Goal: Information Seeking & Learning: Find specific fact

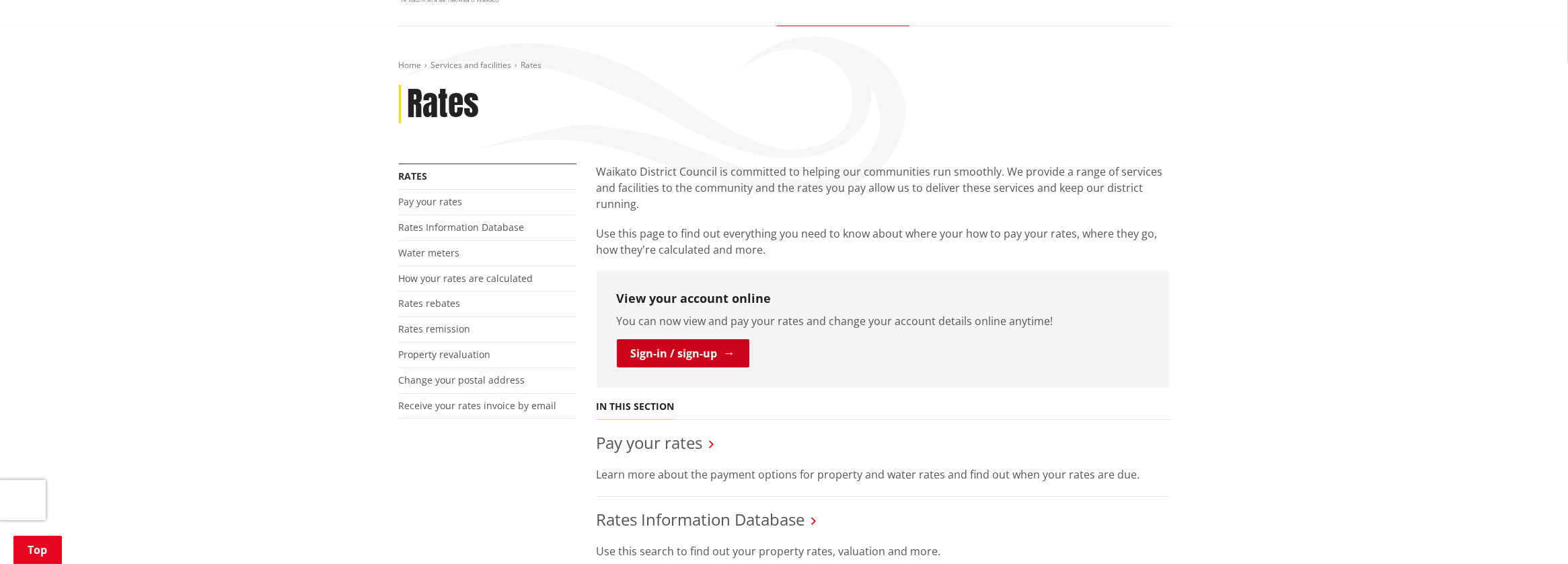
scroll to position [201, 0]
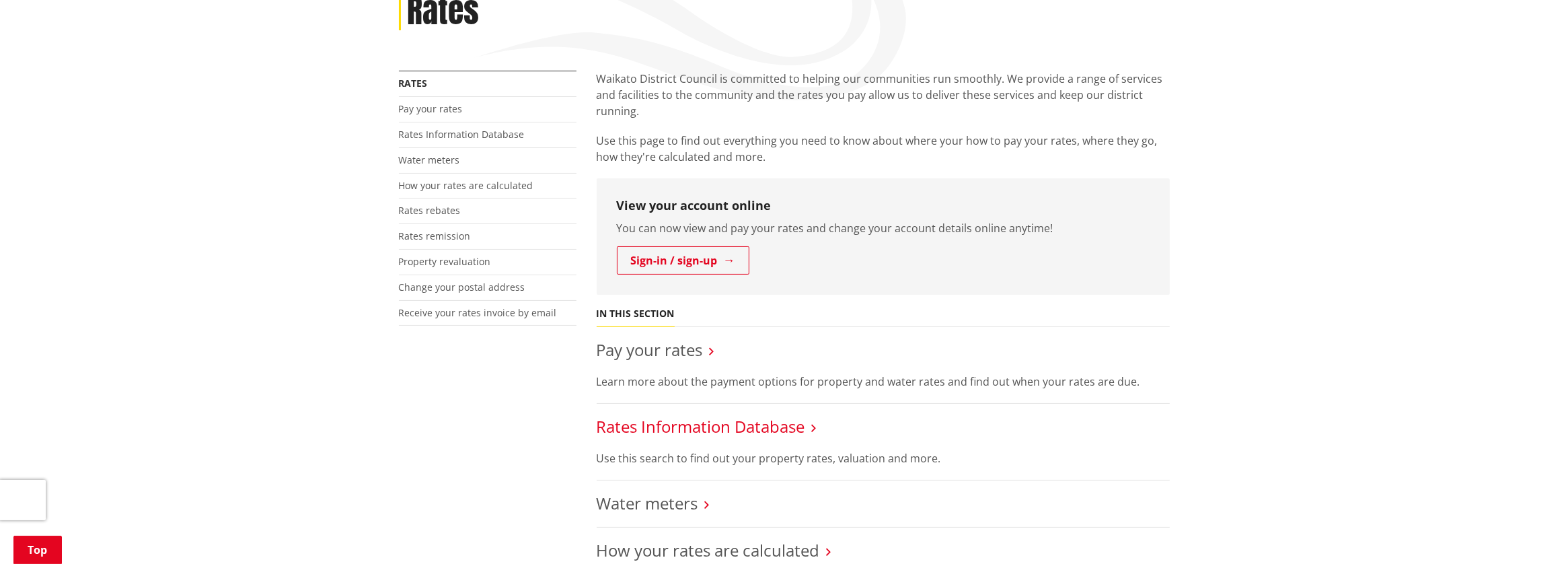
click at [720, 422] on link "Rates Information Database" at bounding box center [701, 426] width 209 height 22
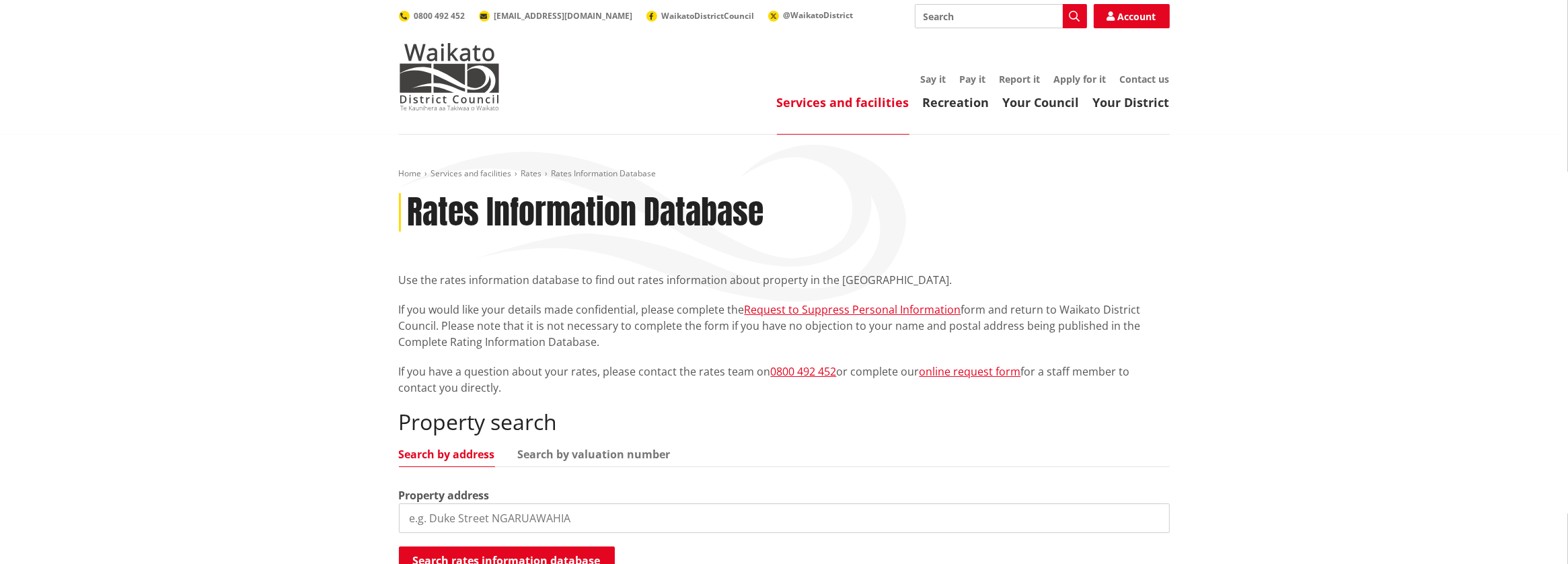
click at [424, 521] on input "search" at bounding box center [784, 518] width 771 height 29
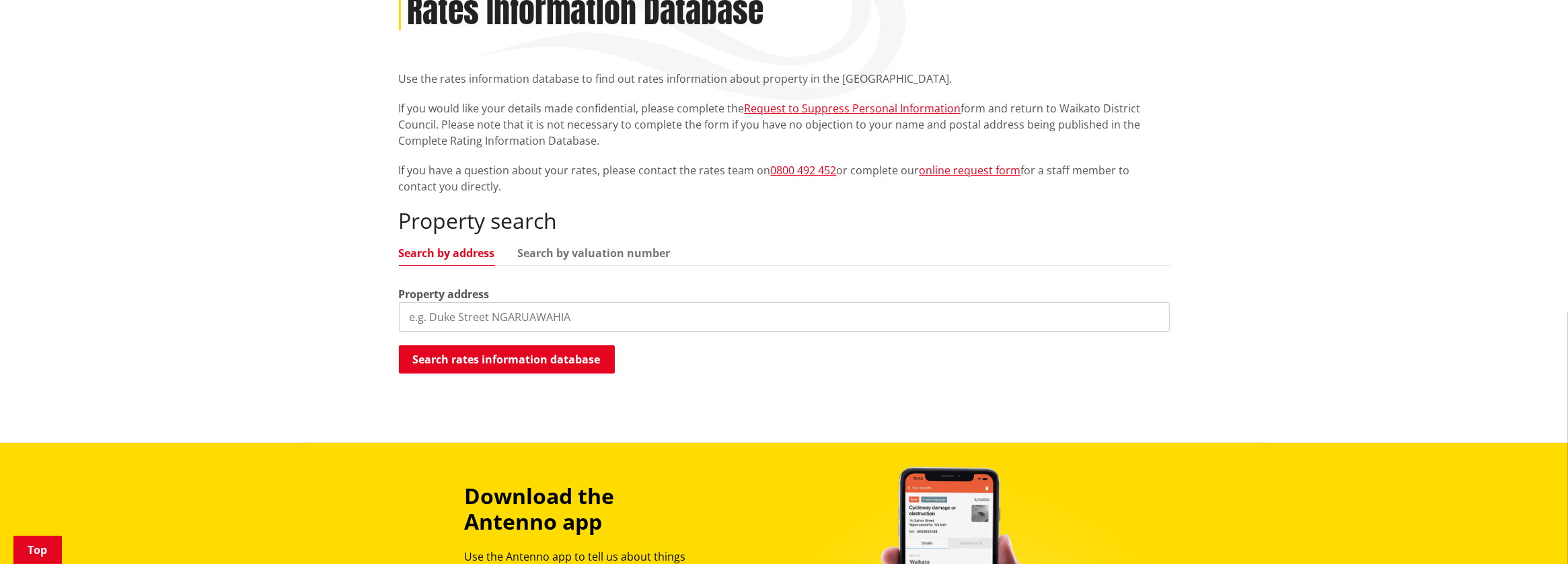
scroll to position [269, 0]
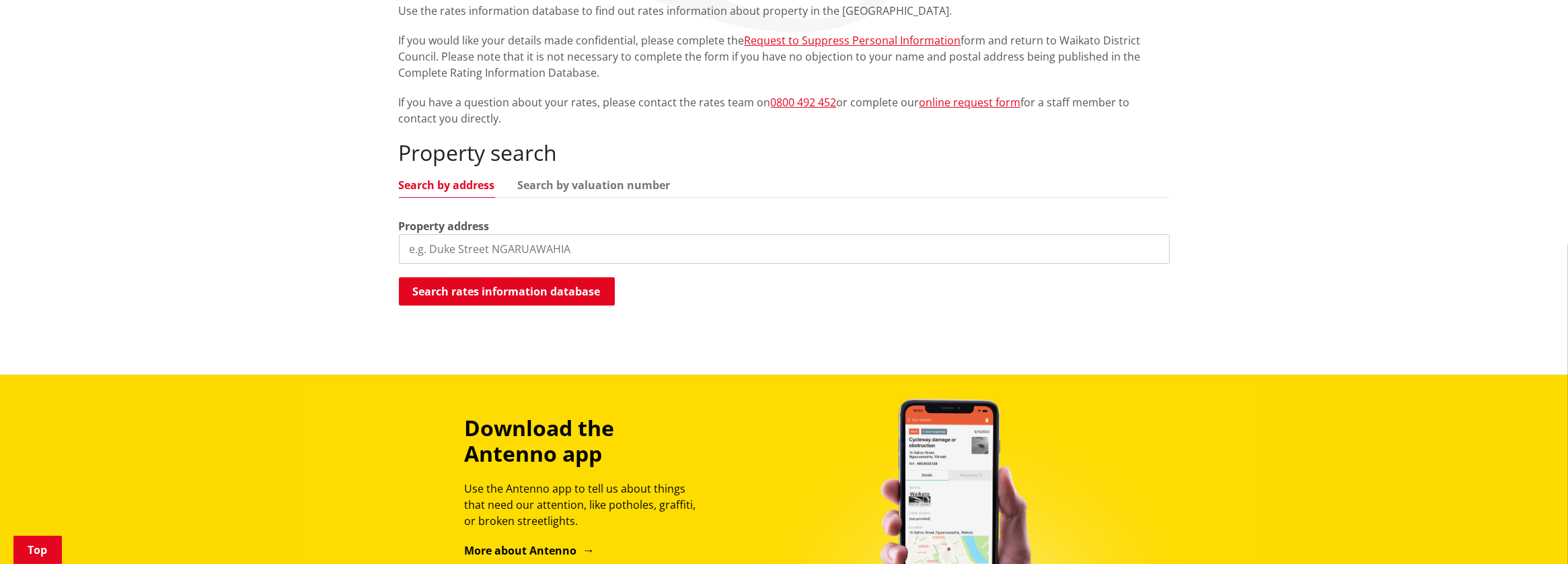
click at [414, 249] on input "search" at bounding box center [784, 249] width 771 height 29
type input "Tikotiko Road"
click at [522, 283] on button "Search rates information database" at bounding box center [507, 291] width 216 height 28
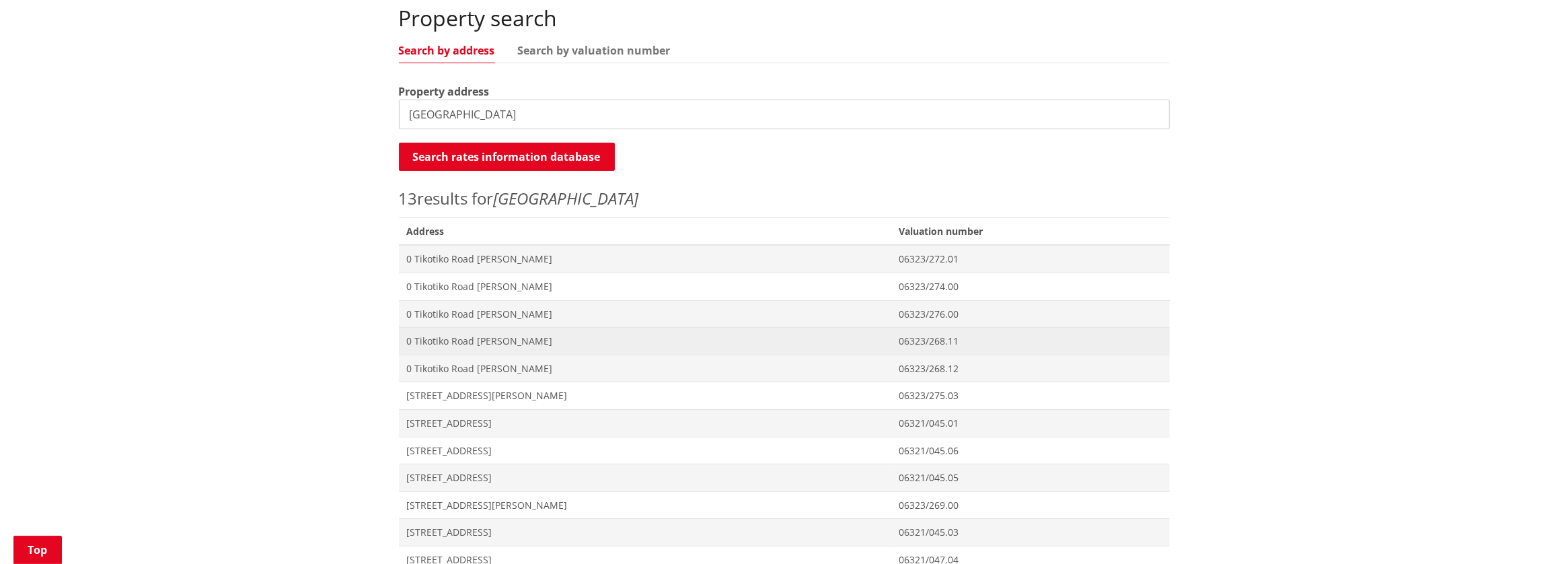
scroll to position [470, 0]
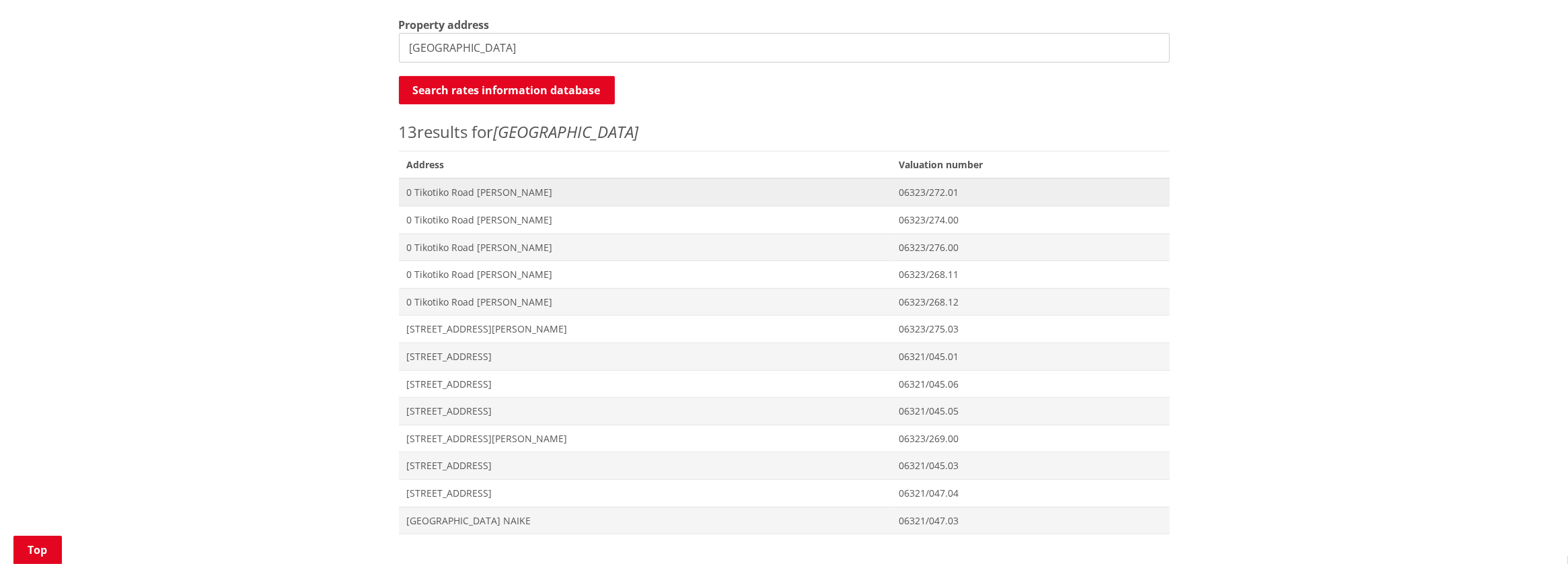
click at [506, 188] on span "0 Tikotiko Road [PERSON_NAME]" at bounding box center [645, 192] width 476 height 14
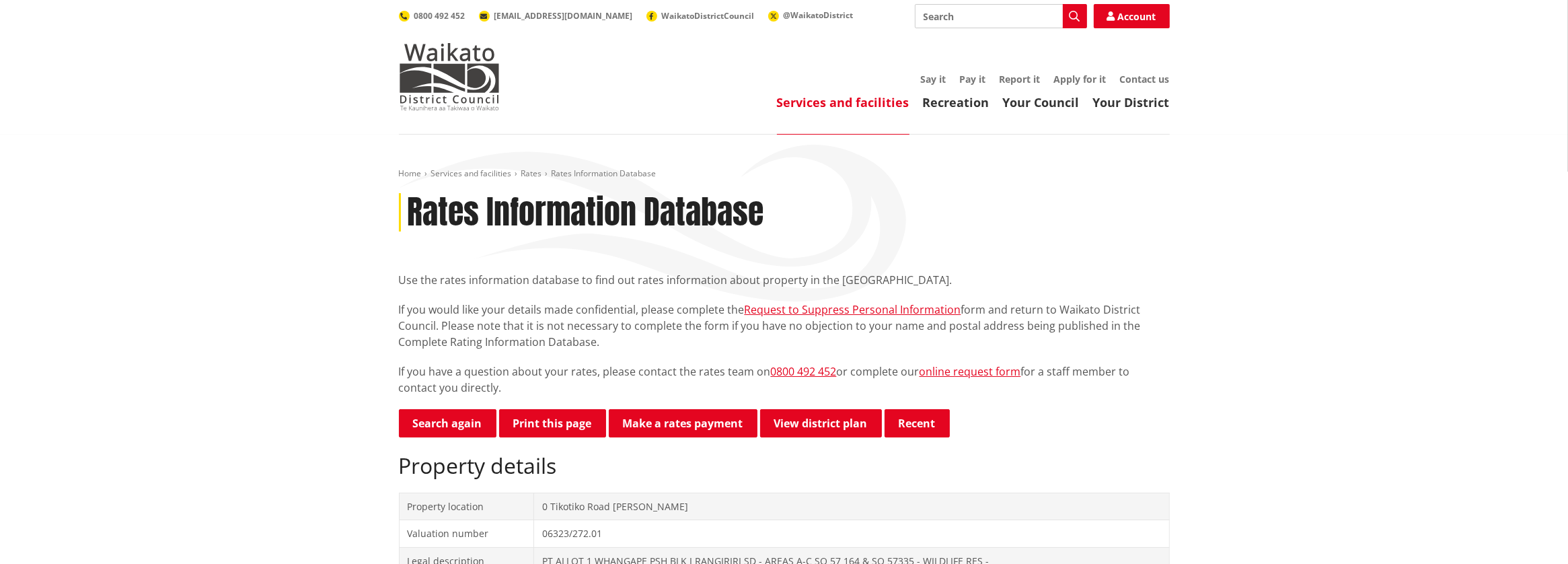
scroll to position [66, 0]
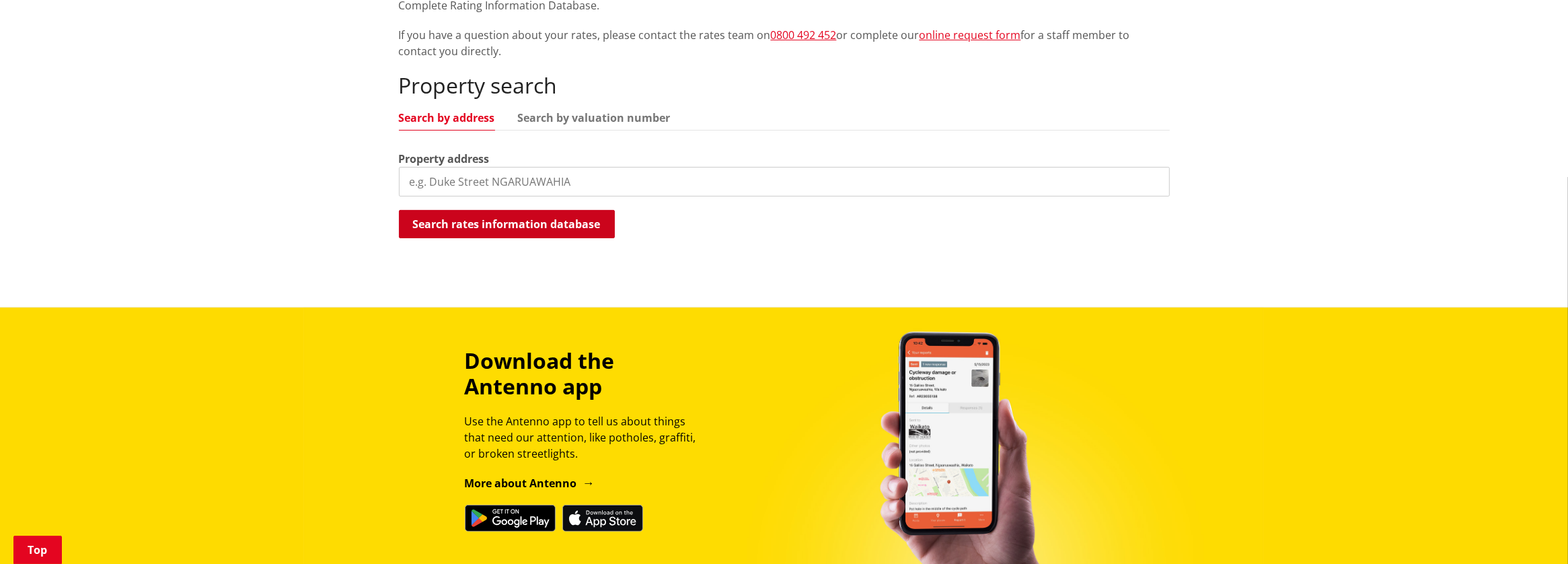
scroll to position [201, 0]
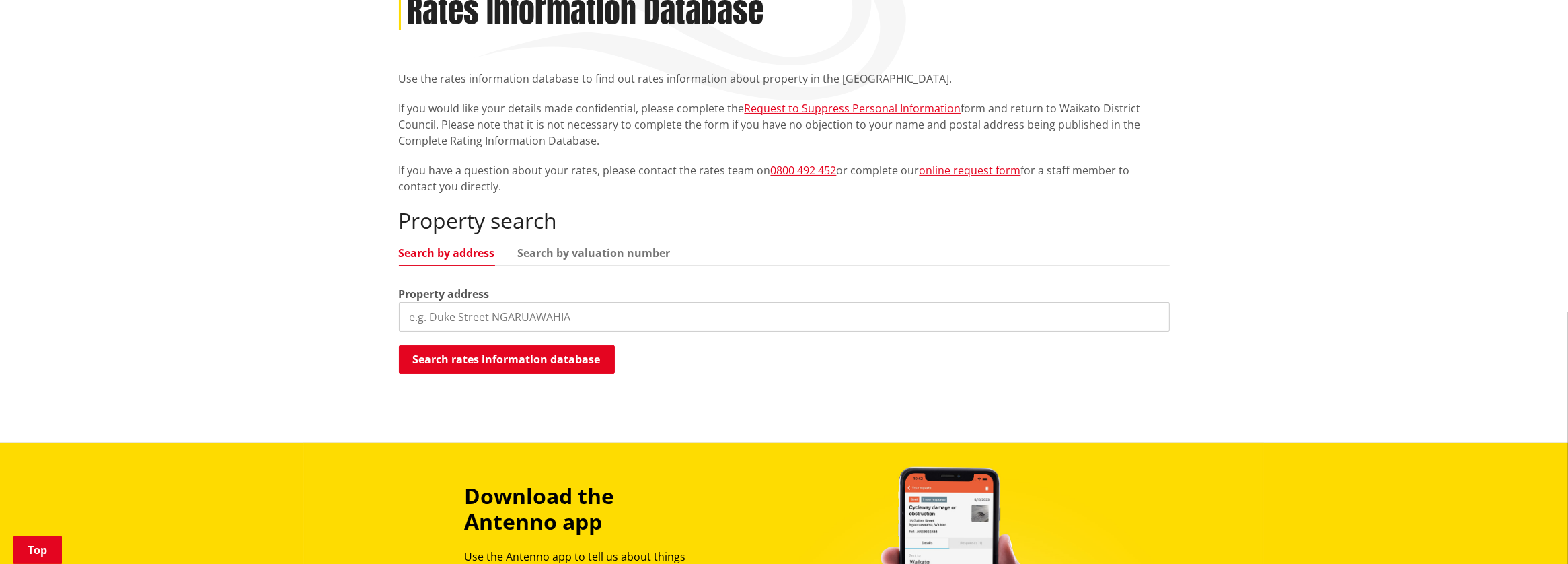
drag, startPoint x: 458, startPoint y: 315, endPoint x: 476, endPoint y: 322, distance: 19.3
click at [455, 316] on input "search" at bounding box center [784, 316] width 771 height 29
type input "Tikotiko"
click at [500, 357] on button "Search rates information database" at bounding box center [507, 359] width 216 height 28
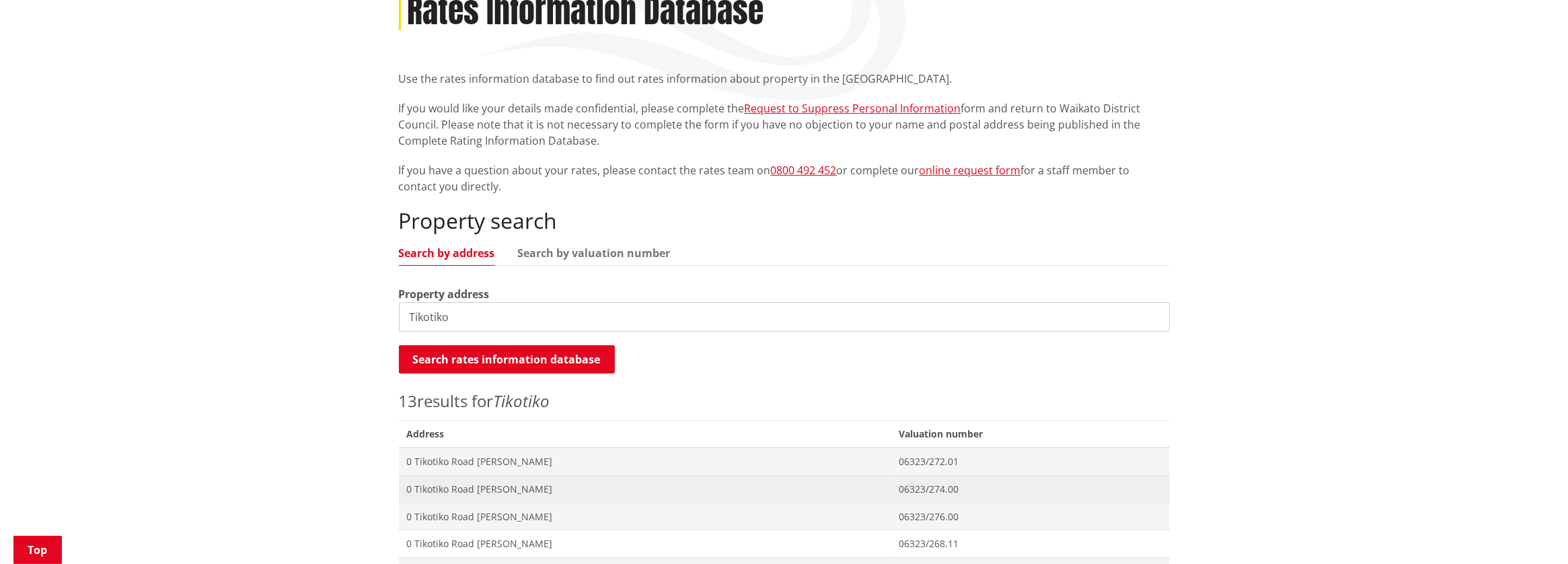
click at [515, 485] on span "0 Tikotiko Road [PERSON_NAME]" at bounding box center [645, 490] width 476 height 14
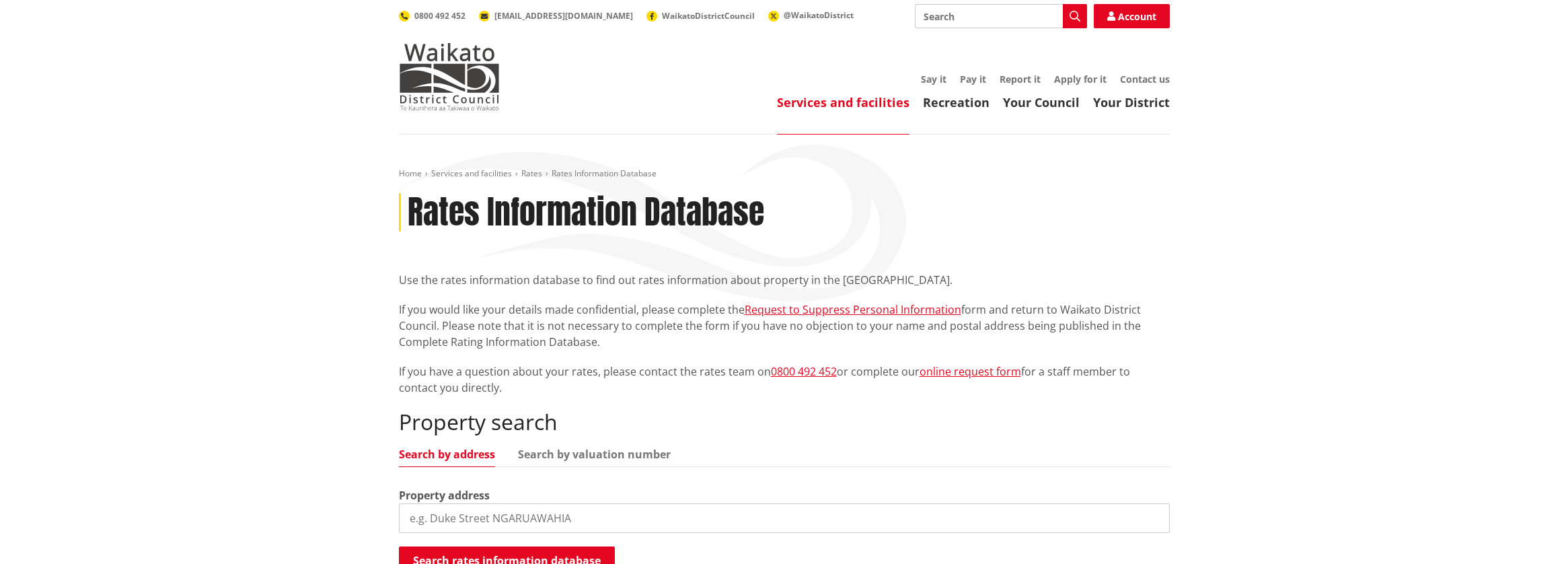
scroll to position [201, 0]
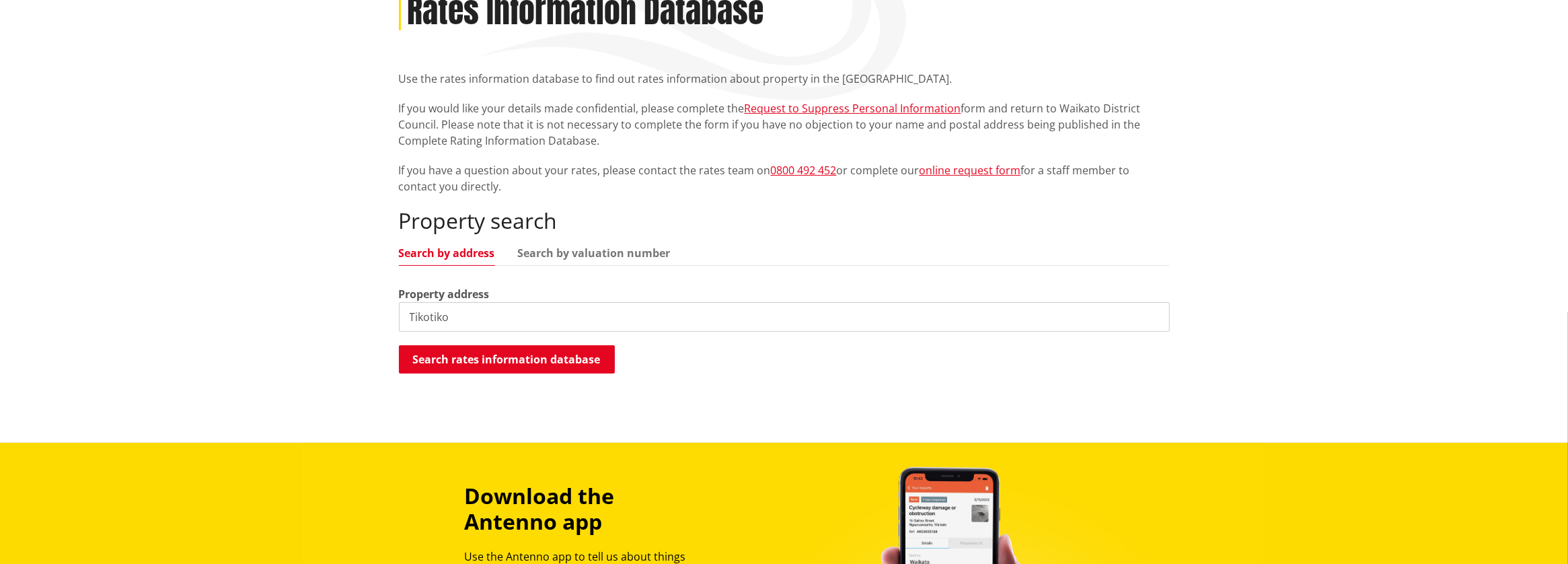
click at [441, 315] on input "Tikotiko" at bounding box center [784, 316] width 771 height 29
type input "Tikotiko"
click at [507, 354] on button "Search rates information database" at bounding box center [507, 359] width 216 height 28
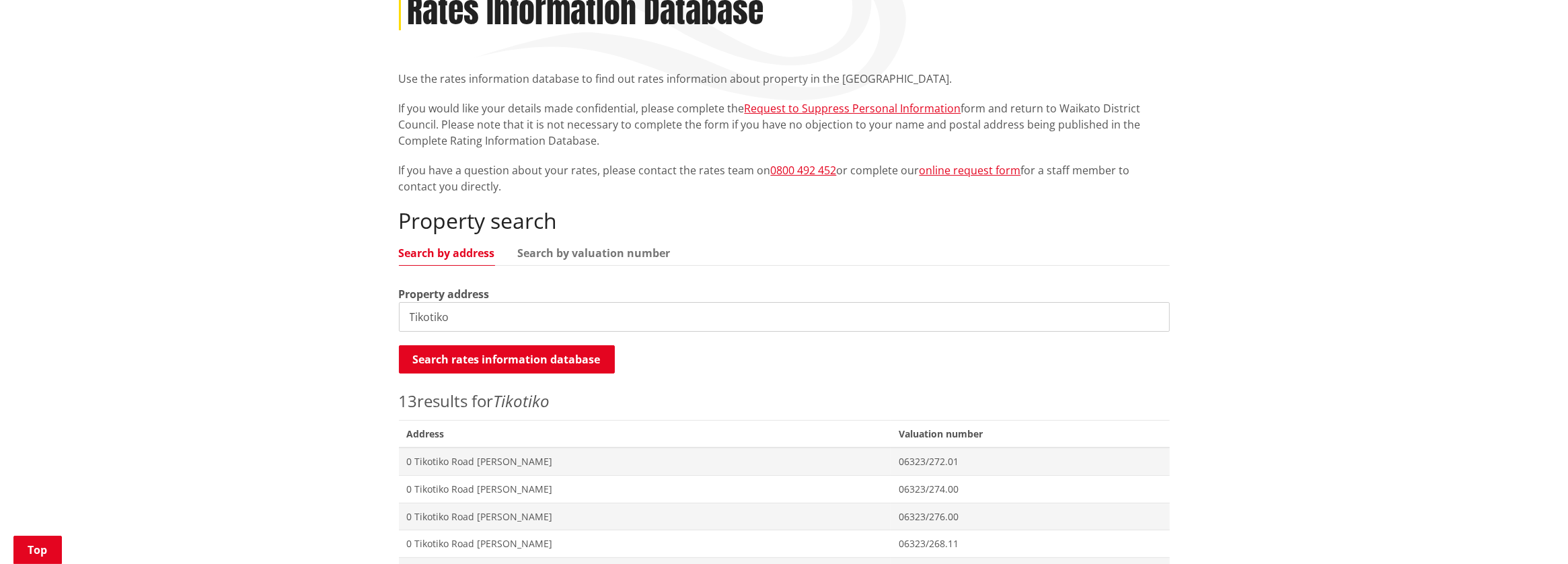
scroll to position [268, 0]
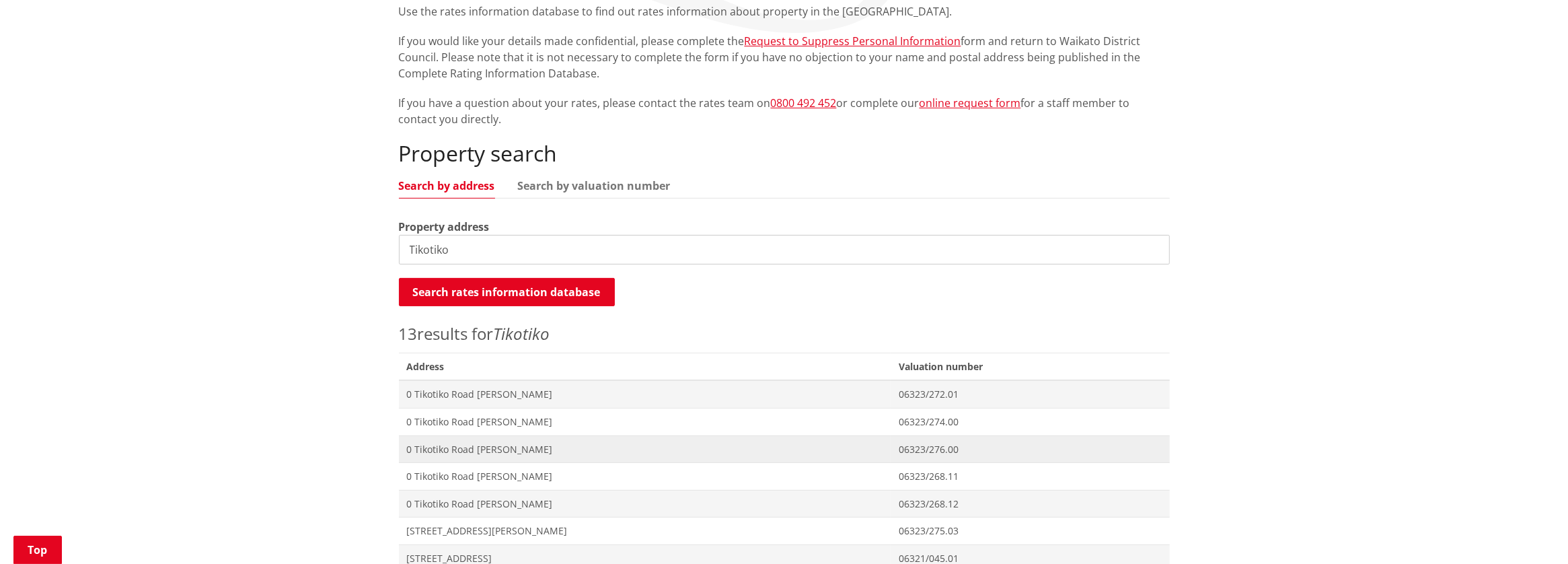
click at [432, 444] on span "0 Tikotiko Road [PERSON_NAME]" at bounding box center [645, 449] width 476 height 14
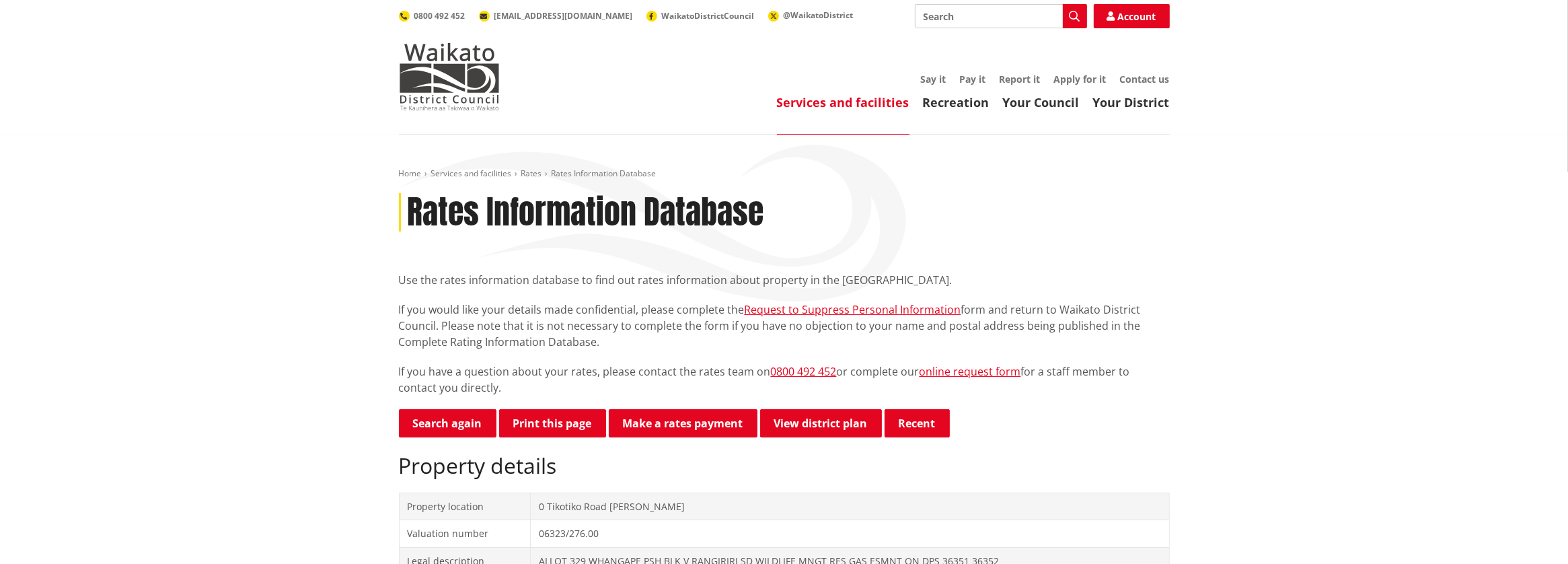
scroll to position [66, 0]
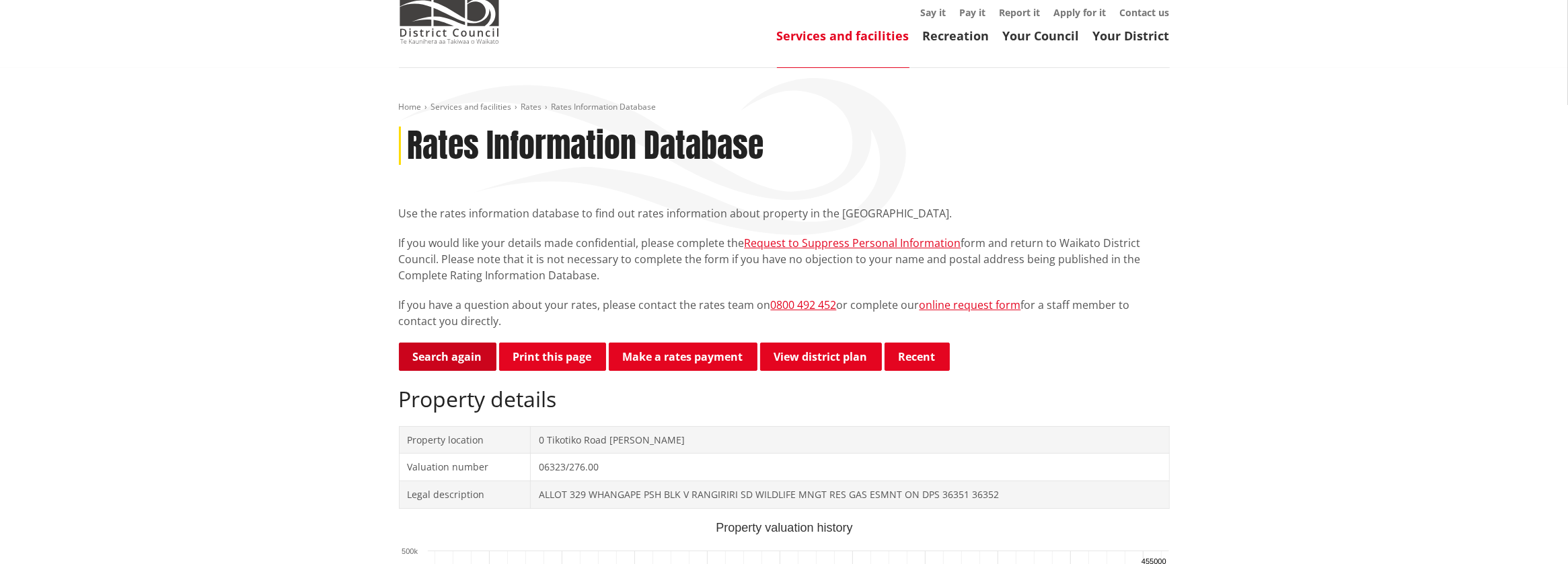
click at [453, 354] on link "Search again" at bounding box center [447, 356] width 97 height 28
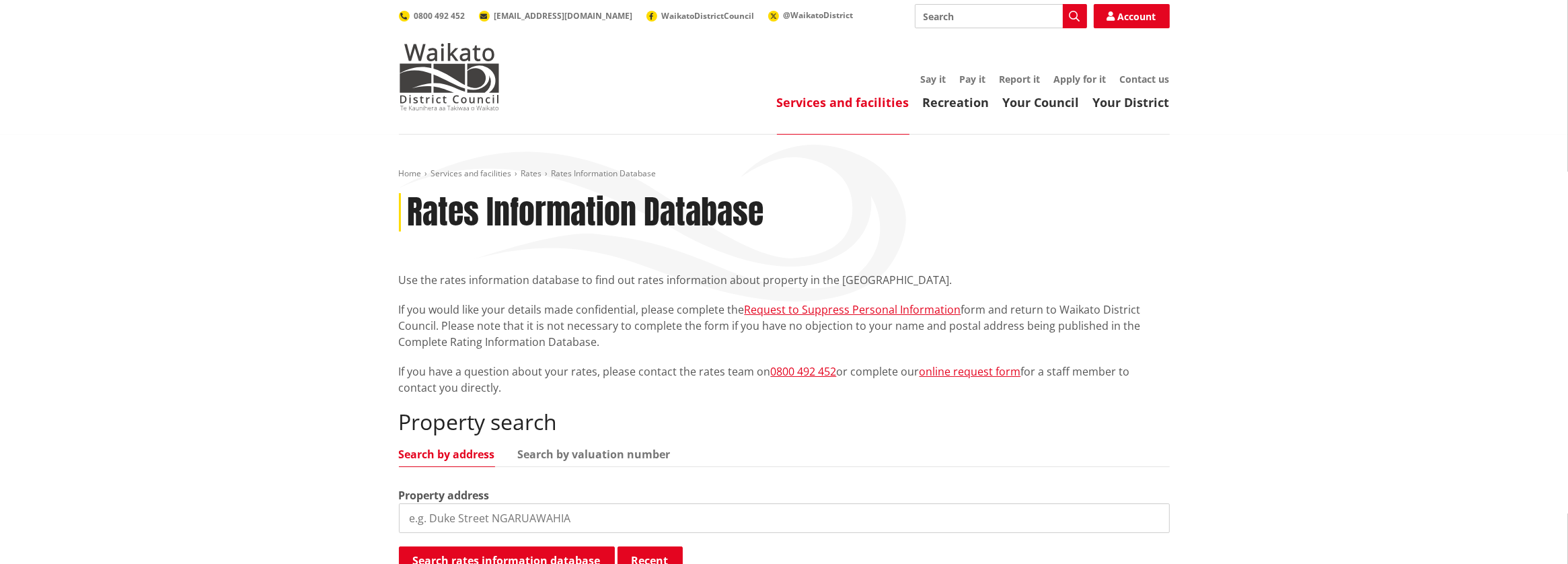
click at [415, 520] on input "search" at bounding box center [784, 518] width 771 height 29
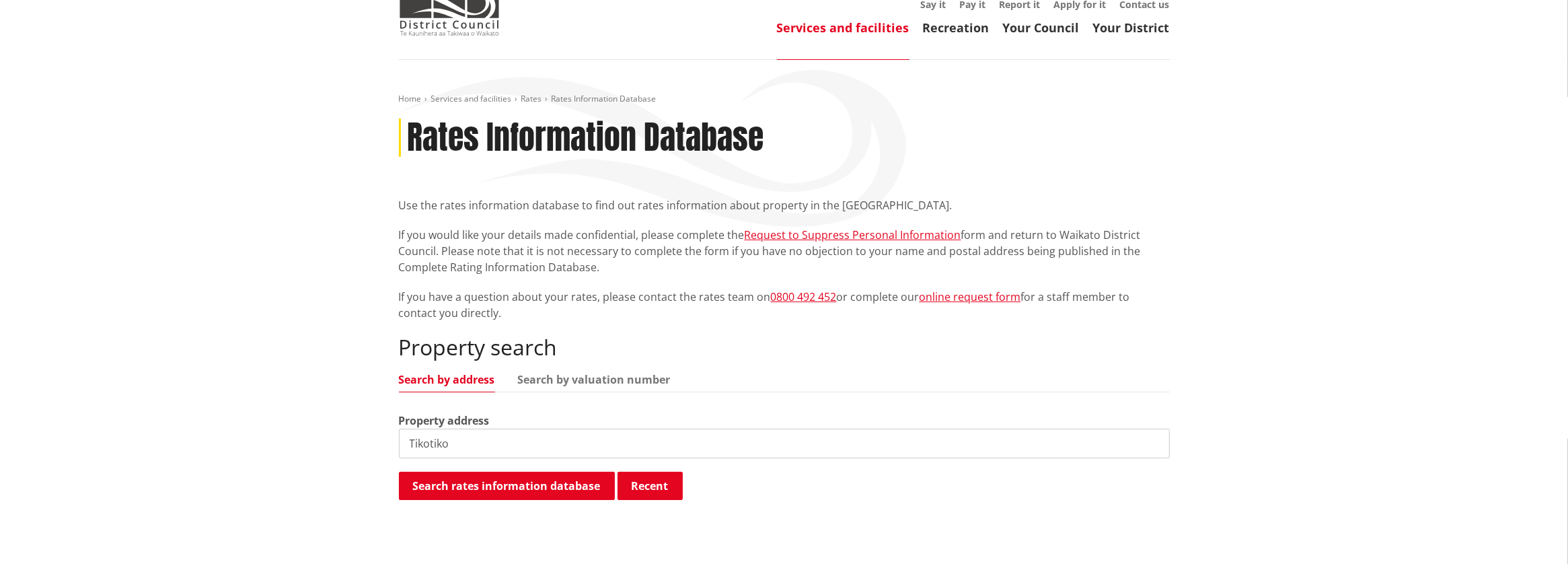
scroll to position [134, 0]
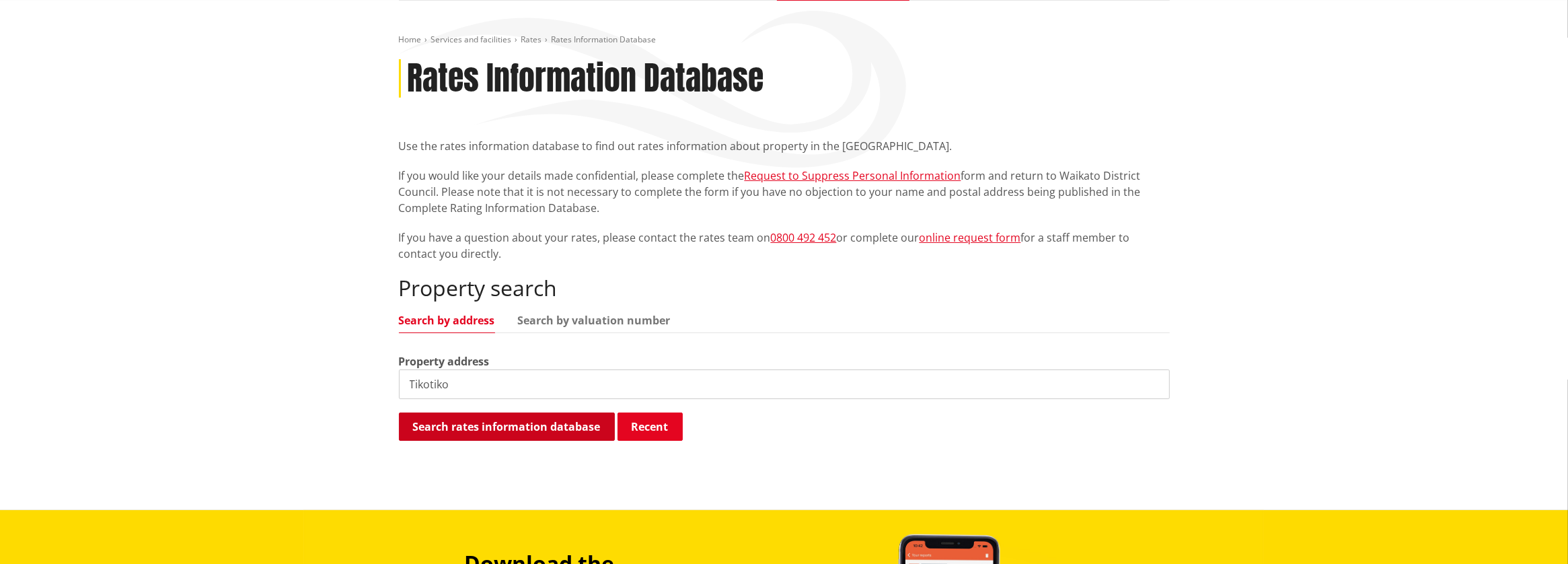
type input "Tikotiko"
click at [484, 424] on button "Search rates information database" at bounding box center [507, 426] width 216 height 28
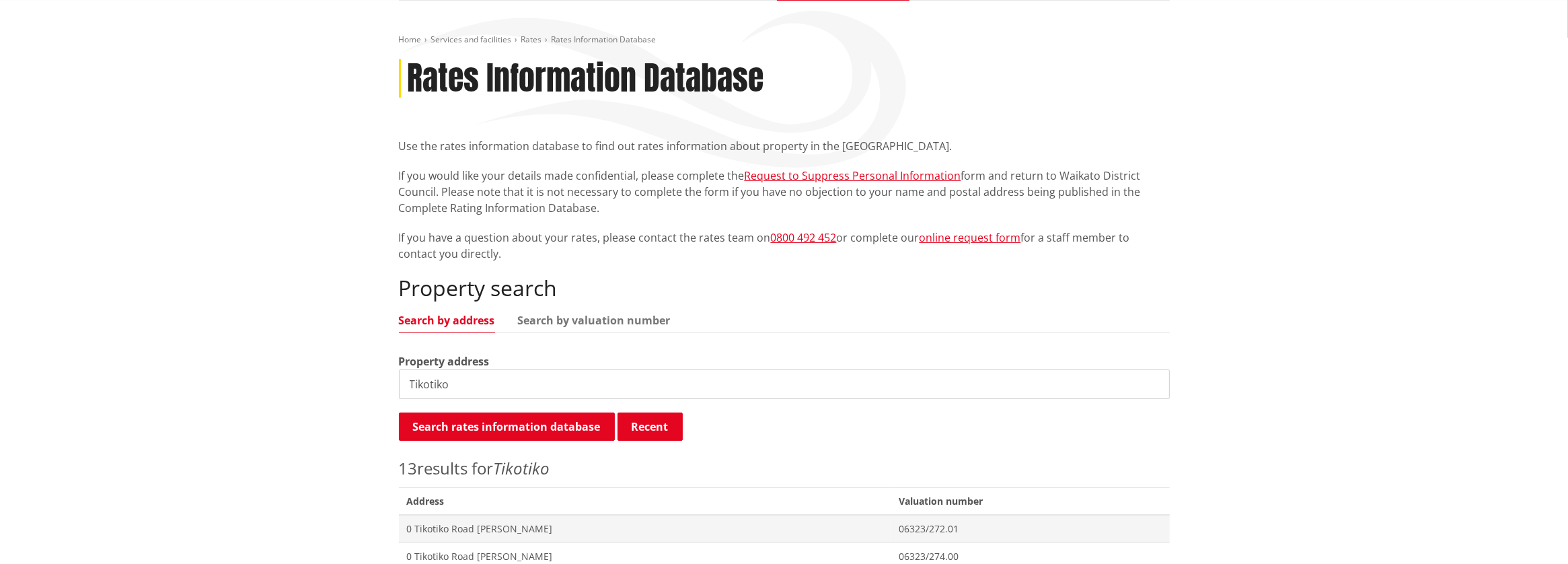
scroll to position [269, 0]
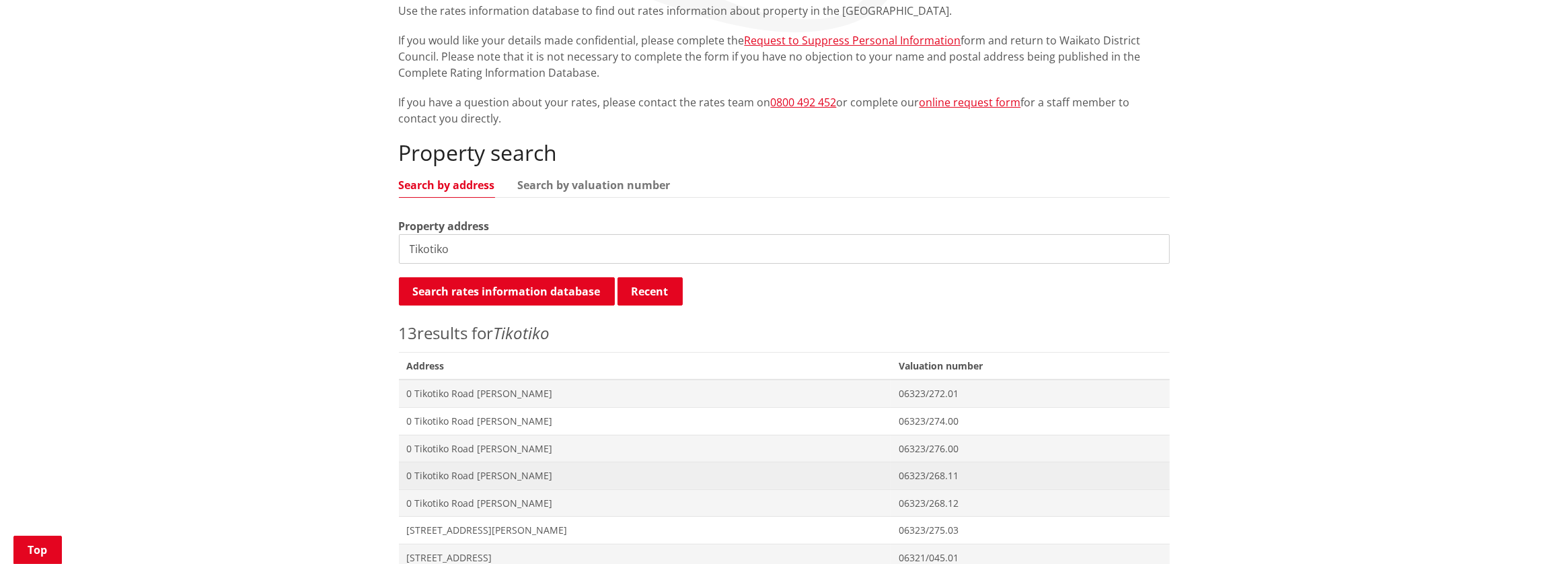
click at [457, 473] on span "0 Tikotiko Road [PERSON_NAME]" at bounding box center [645, 476] width 476 height 14
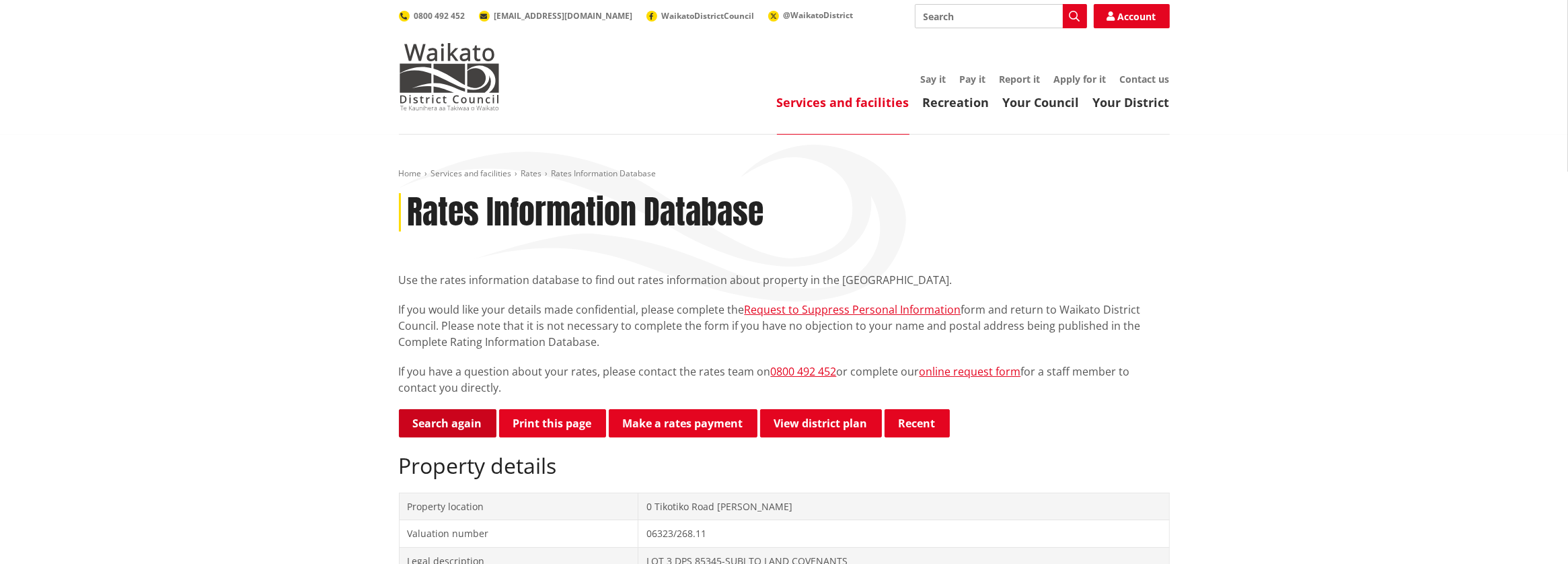
click at [446, 421] on link "Search again" at bounding box center [447, 423] width 97 height 28
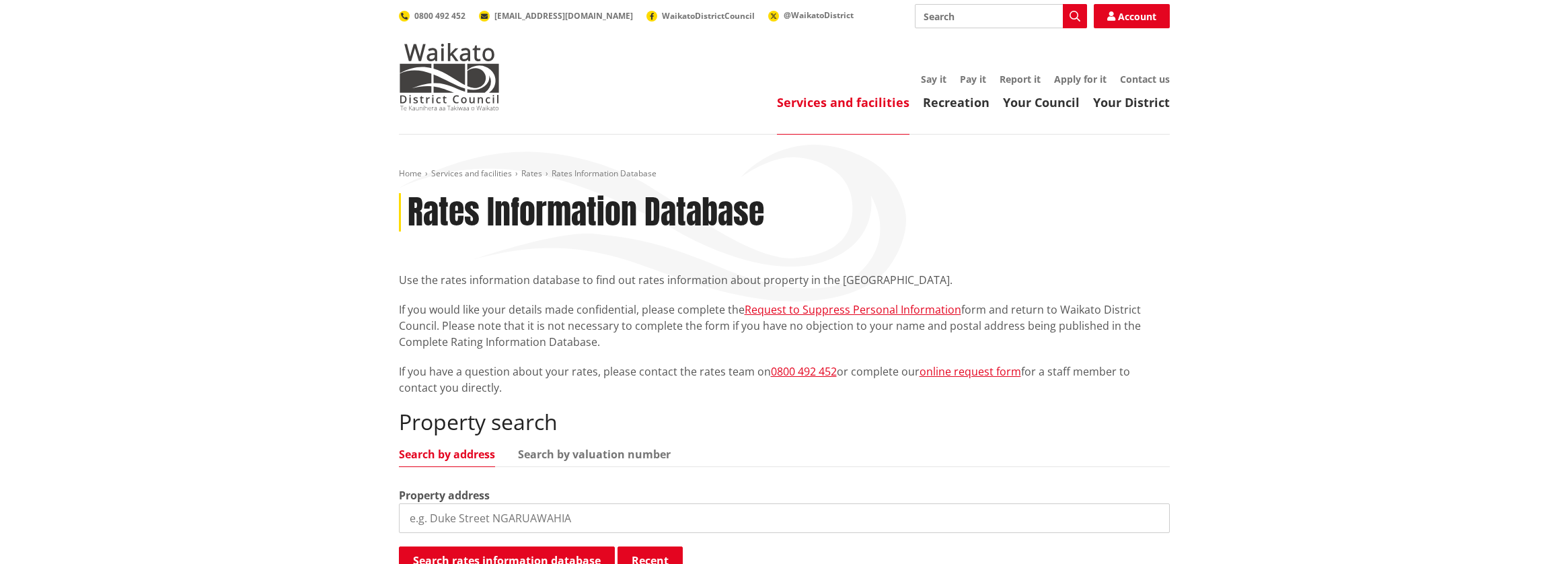
click at [412, 519] on input "search" at bounding box center [784, 518] width 771 height 29
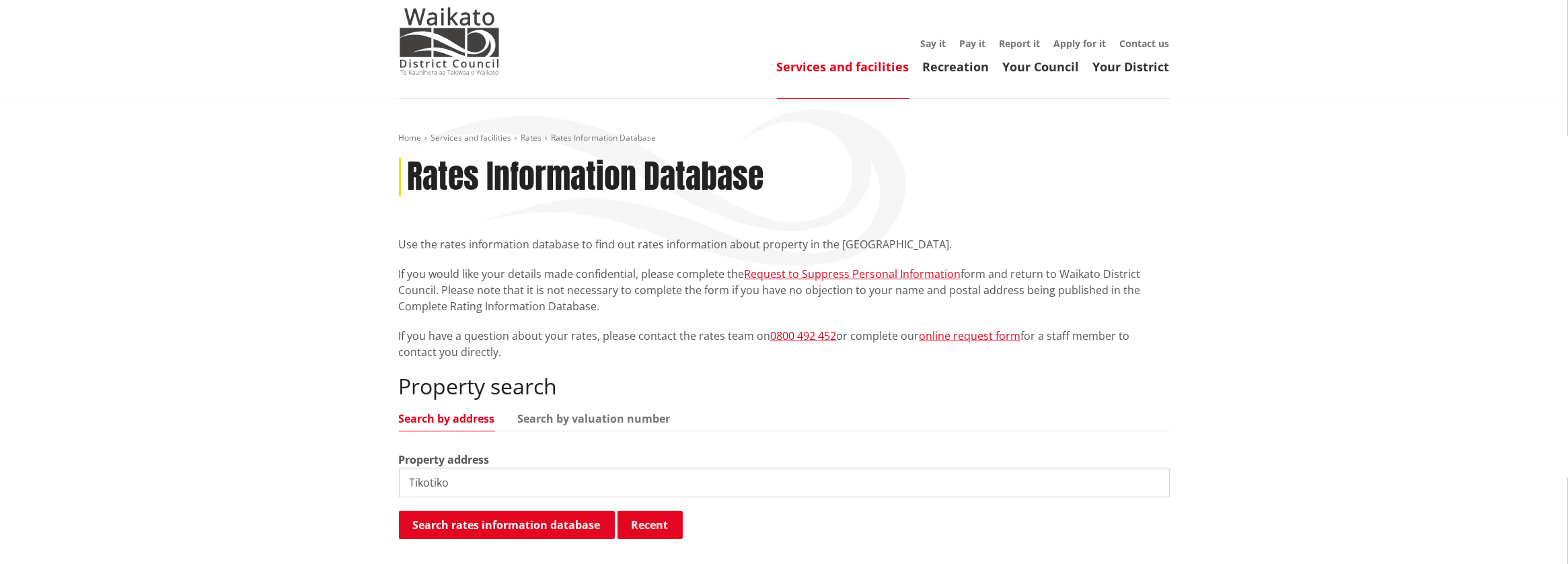
scroll to position [66, 0]
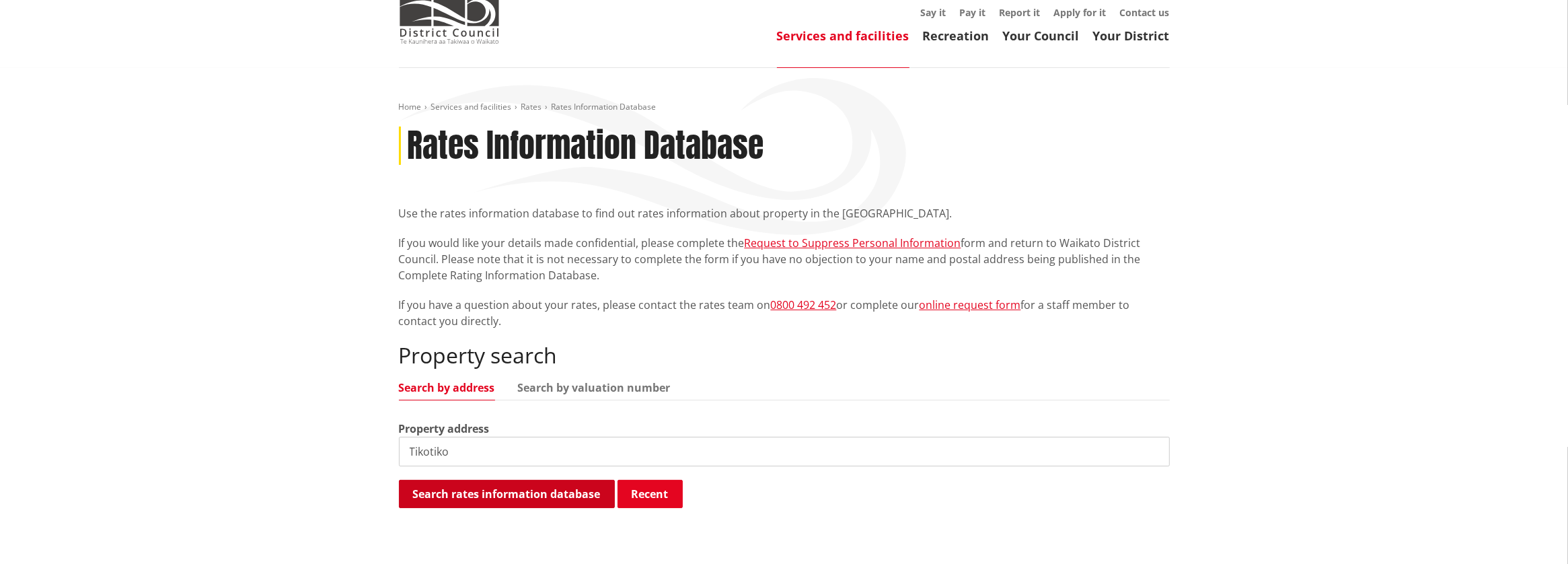
type input "Tikotiko"
click at [503, 492] on button "Search rates information database" at bounding box center [507, 493] width 216 height 28
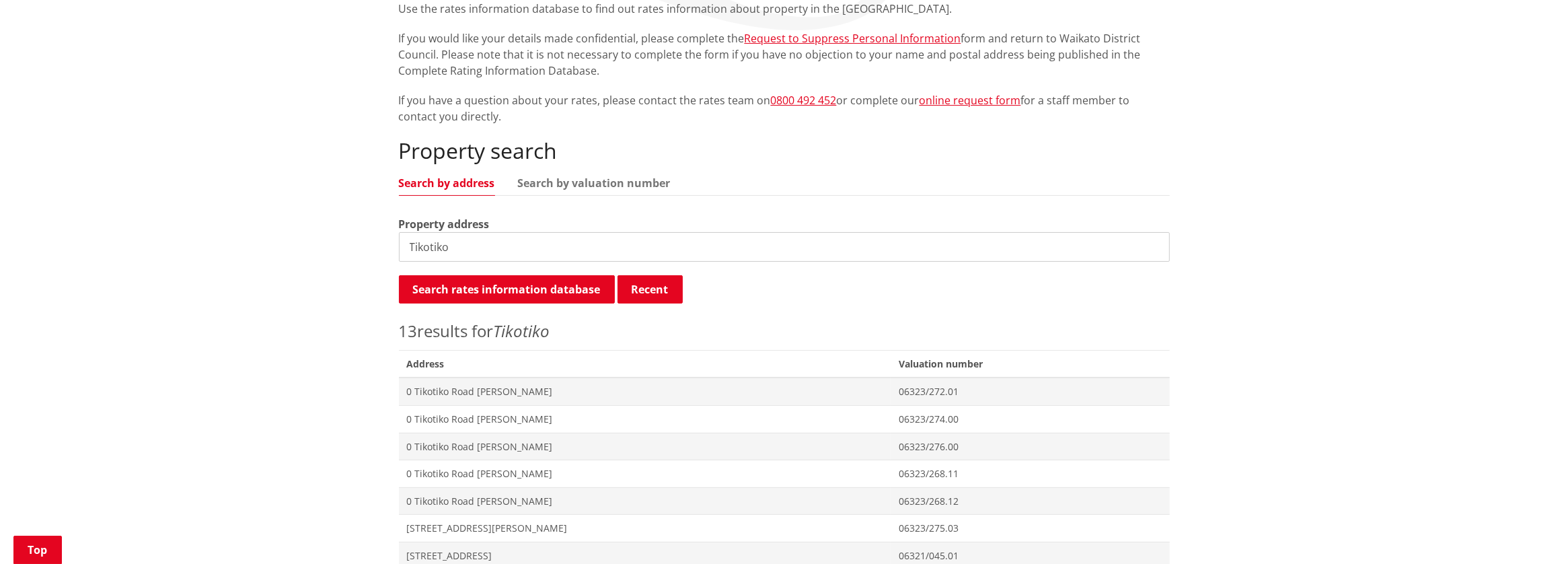
scroll to position [336, 0]
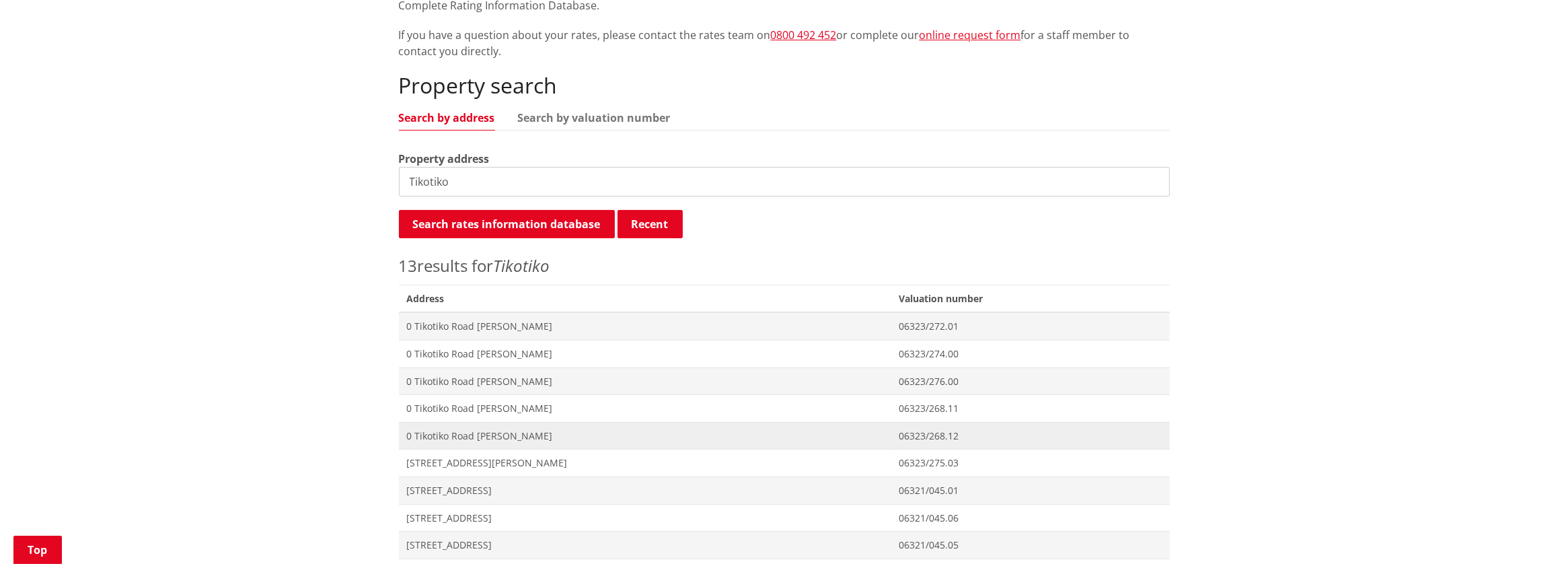
click at [431, 430] on span "0 Tikotiko Road [PERSON_NAME]" at bounding box center [645, 436] width 476 height 14
